Goal: Task Accomplishment & Management: Manage account settings

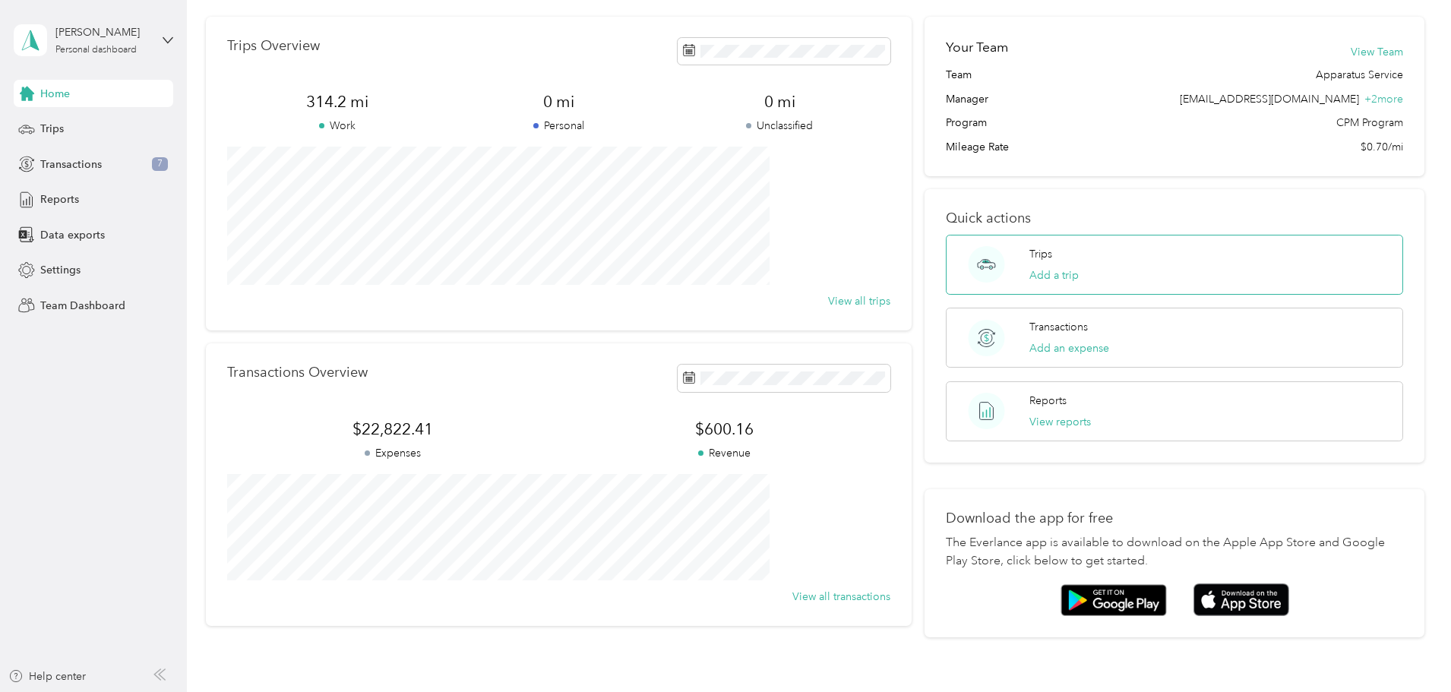
scroll to position [76, 0]
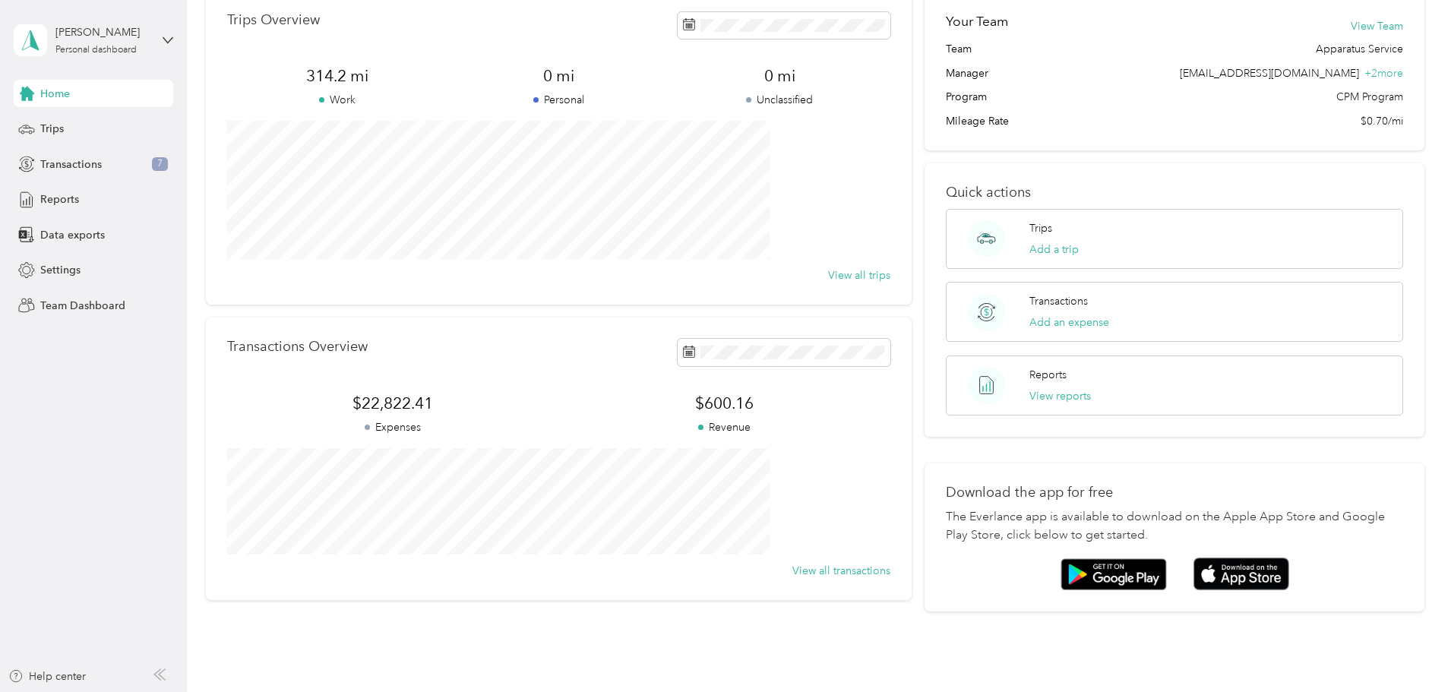
click at [125, 150] on div "Home Trips Transactions 7 Reports Data exports Settings Team Dashboard" at bounding box center [94, 199] width 160 height 239
click at [125, 155] on div "Transactions 7" at bounding box center [94, 163] width 160 height 27
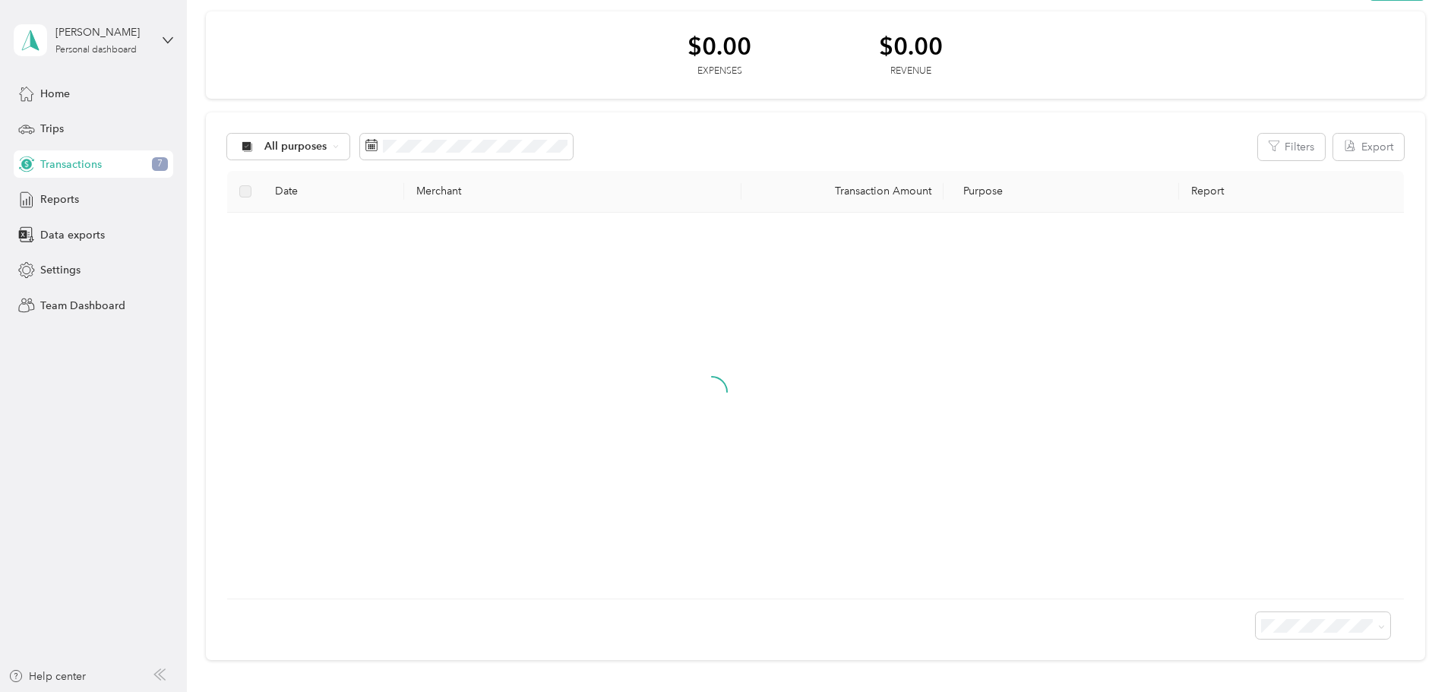
scroll to position [76, 0]
